Goal: Task Accomplishment & Management: Manage account settings

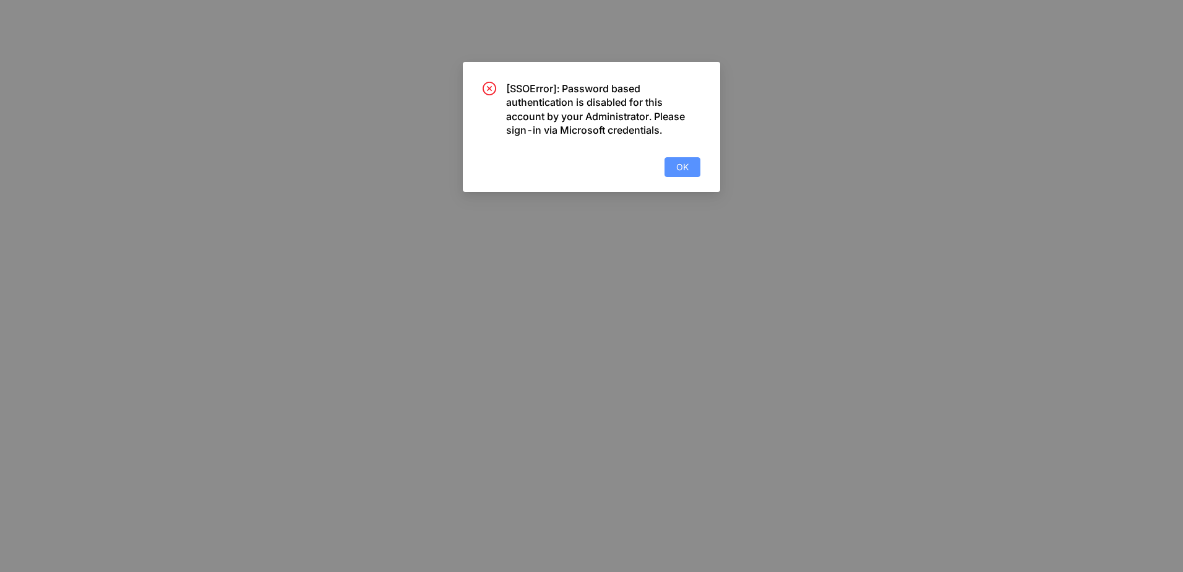
click at [683, 162] on span "OK" at bounding box center [682, 167] width 12 height 14
